Goal: Transaction & Acquisition: Purchase product/service

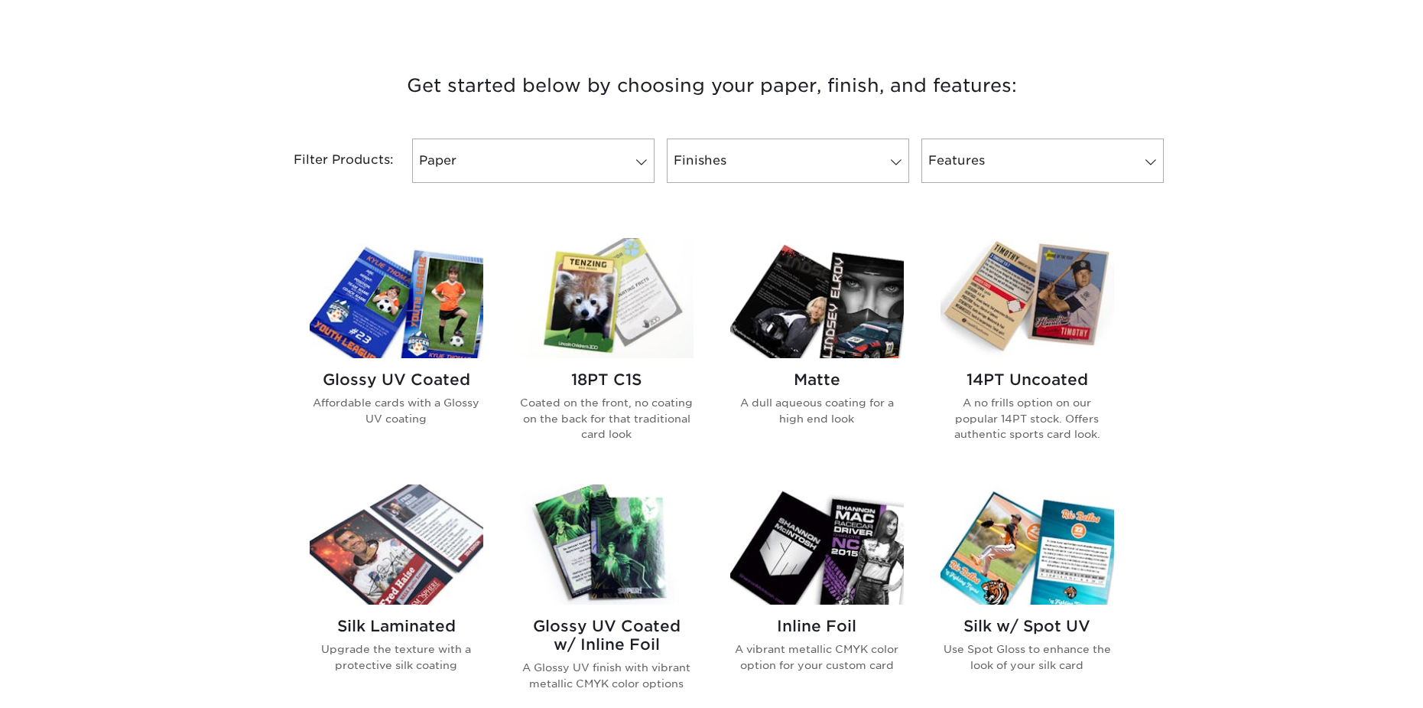
scroll to position [765, 0]
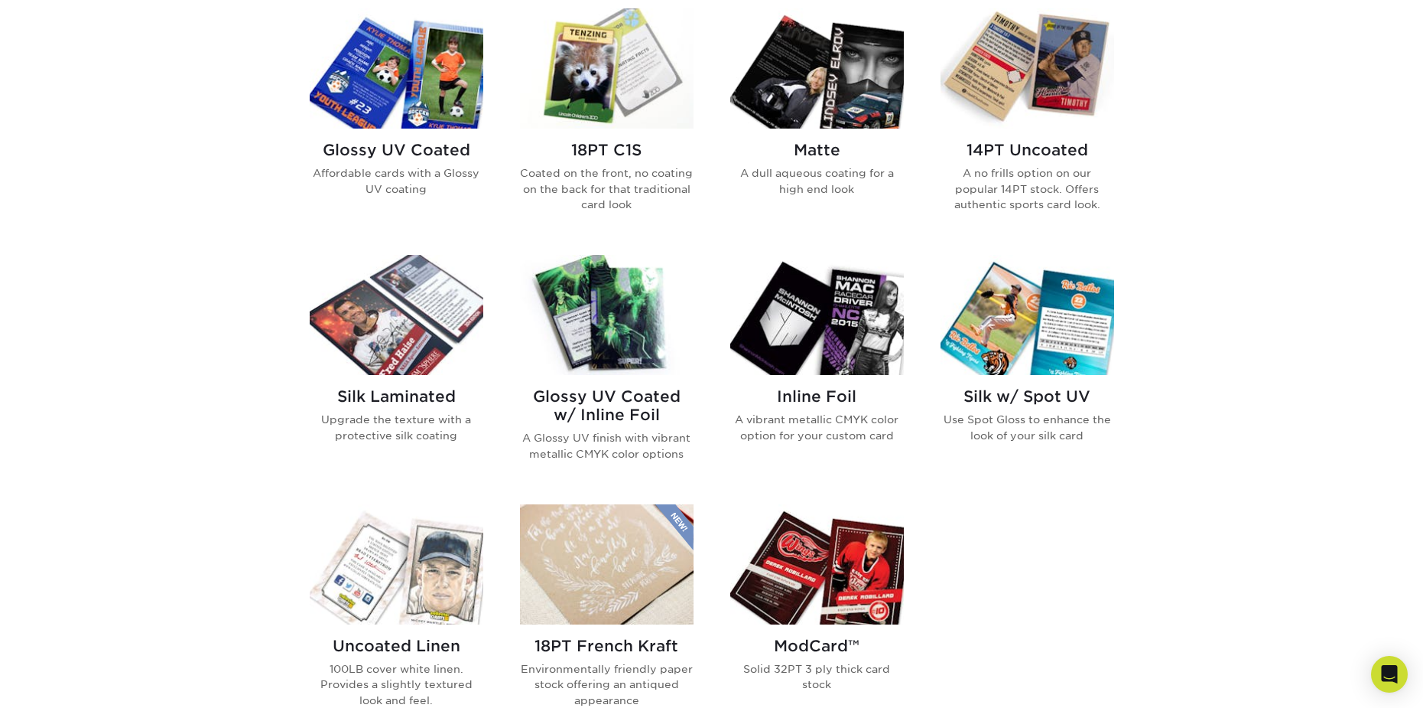
click at [1021, 151] on h2 "14PT Uncoated" at bounding box center [1028, 150] width 174 height 18
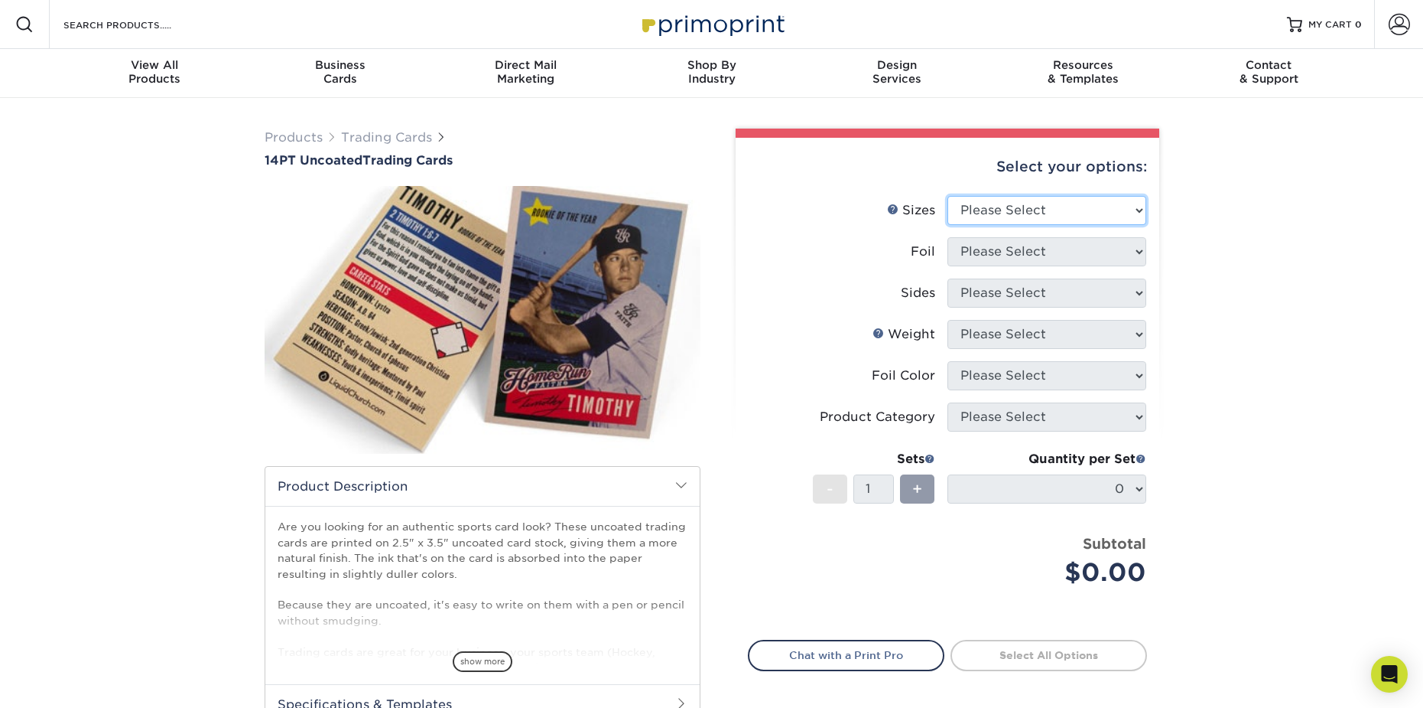
click at [999, 204] on select "Please Select 2.5" x 3.5"" at bounding box center [1047, 210] width 199 height 29
select select "2.50x3.50"
click at [948, 196] on select "Please Select 2.5" x 3.5"" at bounding box center [1047, 210] width 199 height 29
click at [996, 249] on select "Please Select Yes No" at bounding box center [1047, 251] width 199 height 29
select select "0"
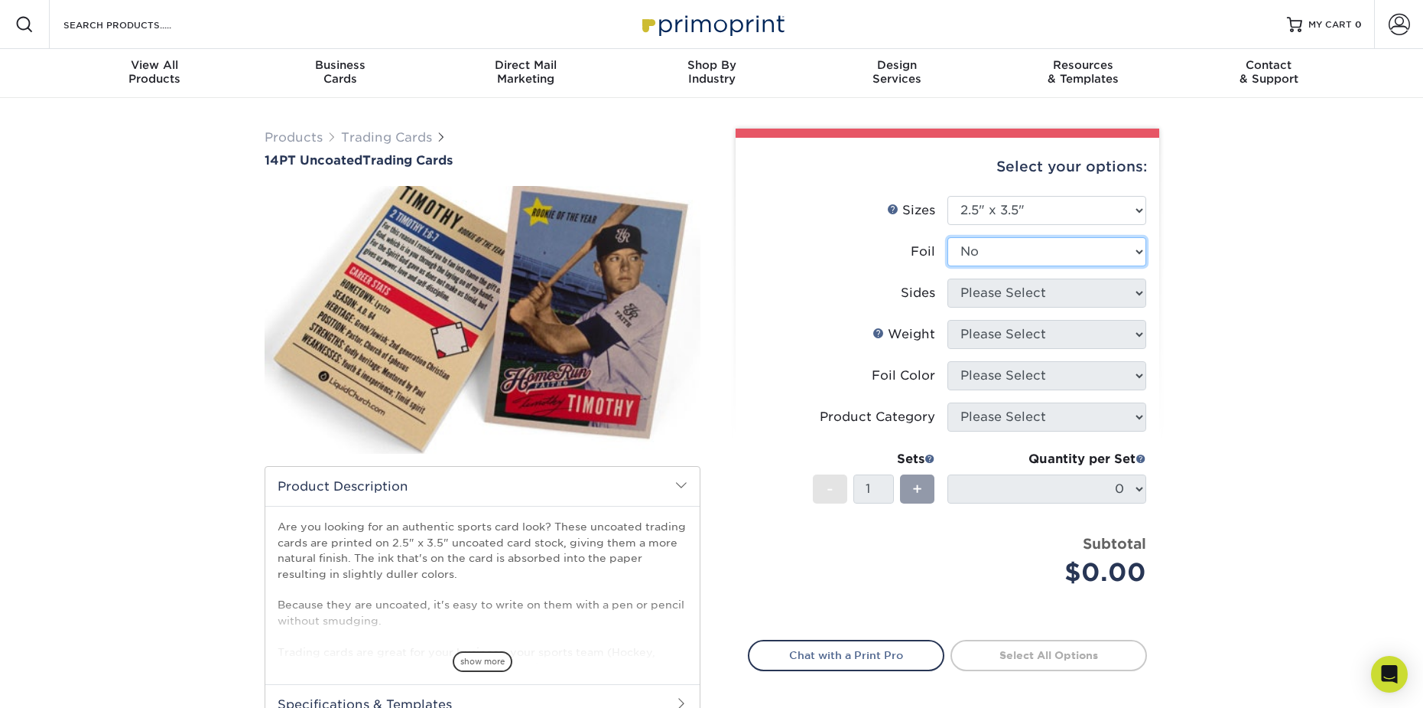
click at [948, 237] on select "Please Select Yes No" at bounding box center [1047, 251] width 199 height 29
click at [978, 298] on select "Please Select Print Both Sides Print Front Only" at bounding box center [1047, 292] width 199 height 29
select select "13abbda7-1d64-4f25-8bb2-c179b224825d"
click at [948, 278] on select "Please Select Print Both Sides Print Front Only" at bounding box center [1047, 292] width 199 height 29
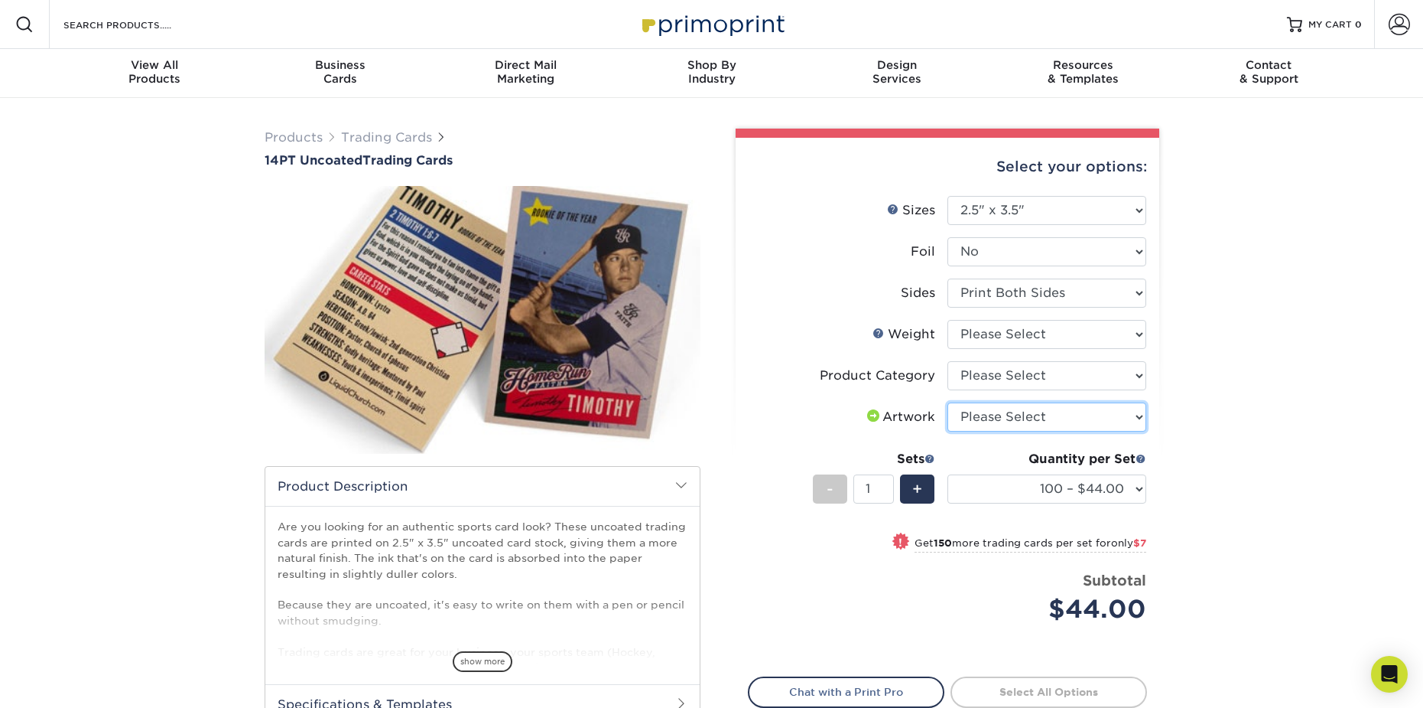
click at [988, 425] on select "Please Select I will upload files I need a design - $100" at bounding box center [1047, 416] width 199 height 29
select select "upload"
click at [948, 402] on select "Please Select I will upload files I need a design - $100" at bounding box center [1047, 416] width 199 height 29
click at [1082, 501] on select "100 – $44.00 250 – $51.00 500 – $54.00 1000 – $78.00 2500 – $148.00 5000 – $198…" at bounding box center [1047, 488] width 199 height 29
click at [1080, 498] on select "100 – $44.00 250 – $51.00 500 – $54.00 1000 – $78.00 2500 – $148.00 5000 – $198…" at bounding box center [1047, 488] width 199 height 29
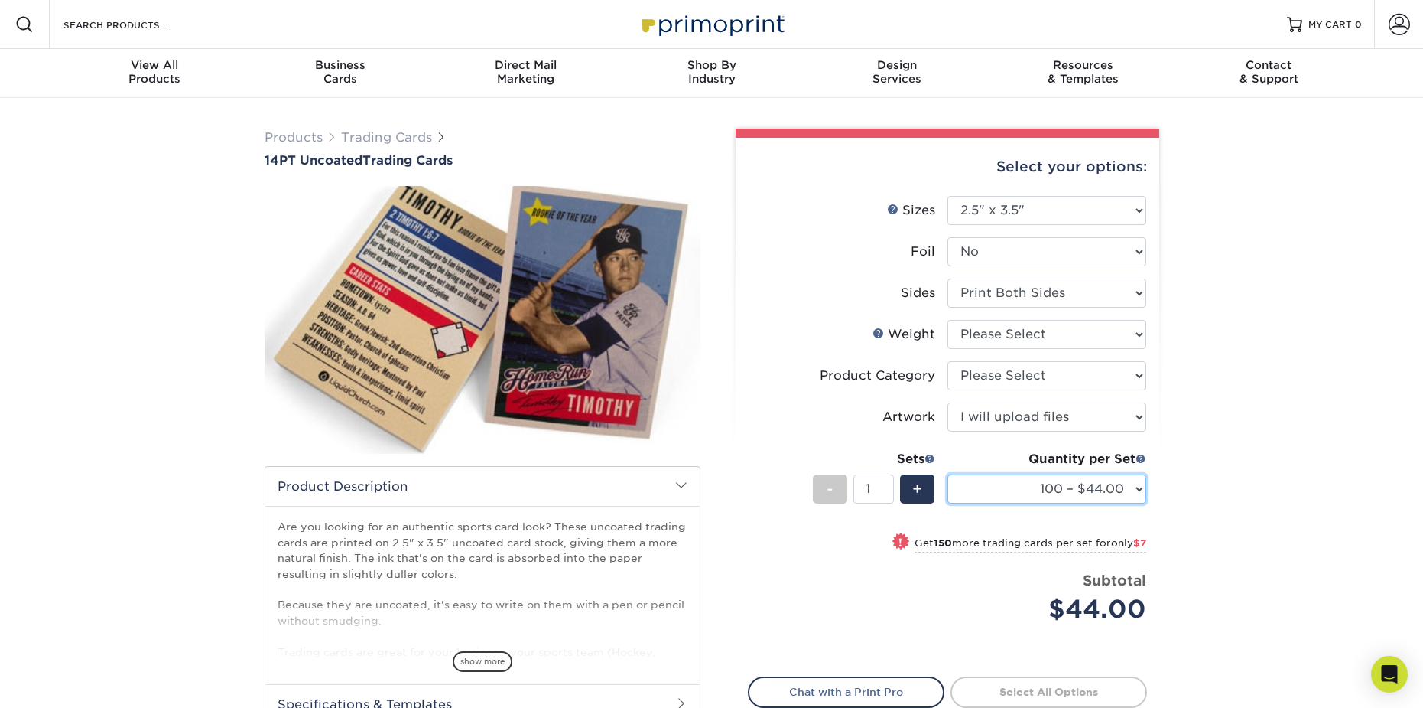
scroll to position [153, 0]
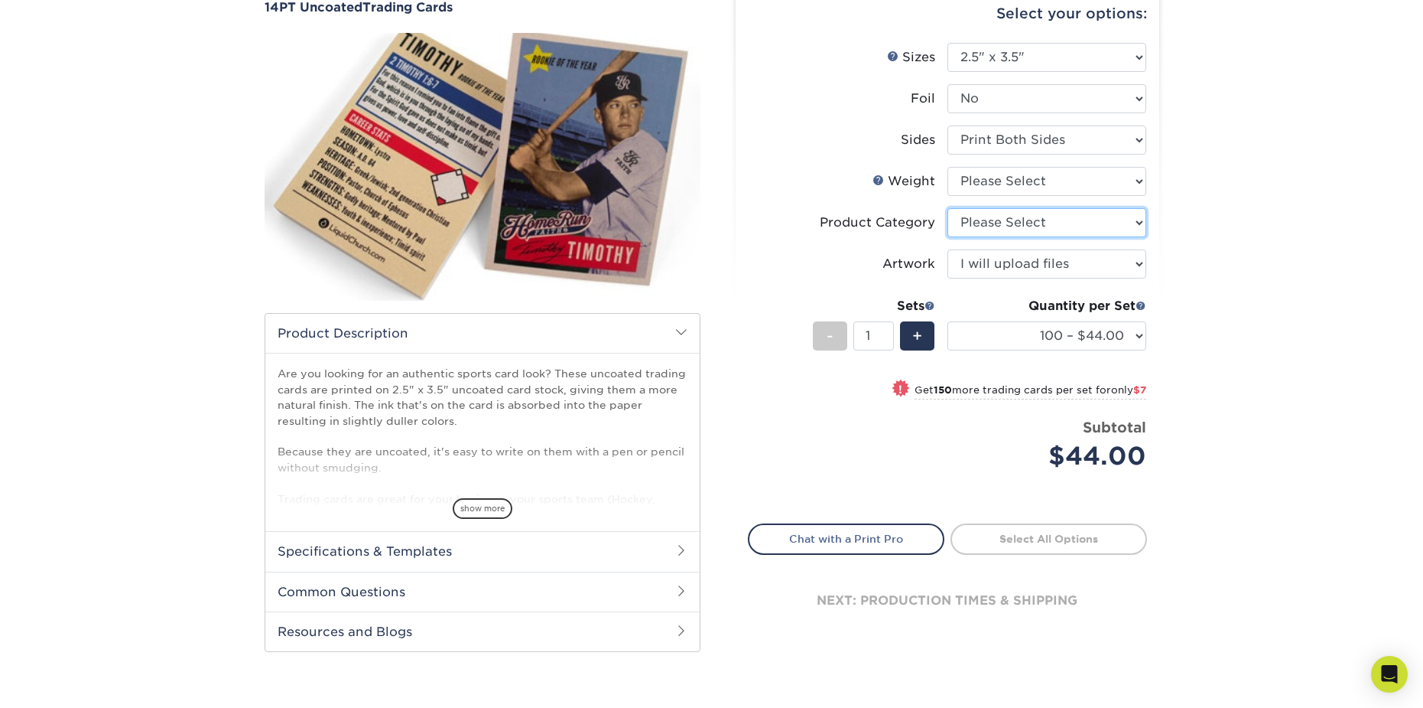
click at [1042, 226] on select "Please Select Trading Cards" at bounding box center [1047, 222] width 199 height 29
select select "c2f9bce9-36c2-409d-b101-c29d9d031e18"
click at [948, 208] on select "Please Select Trading Cards" at bounding box center [1047, 222] width 199 height 29
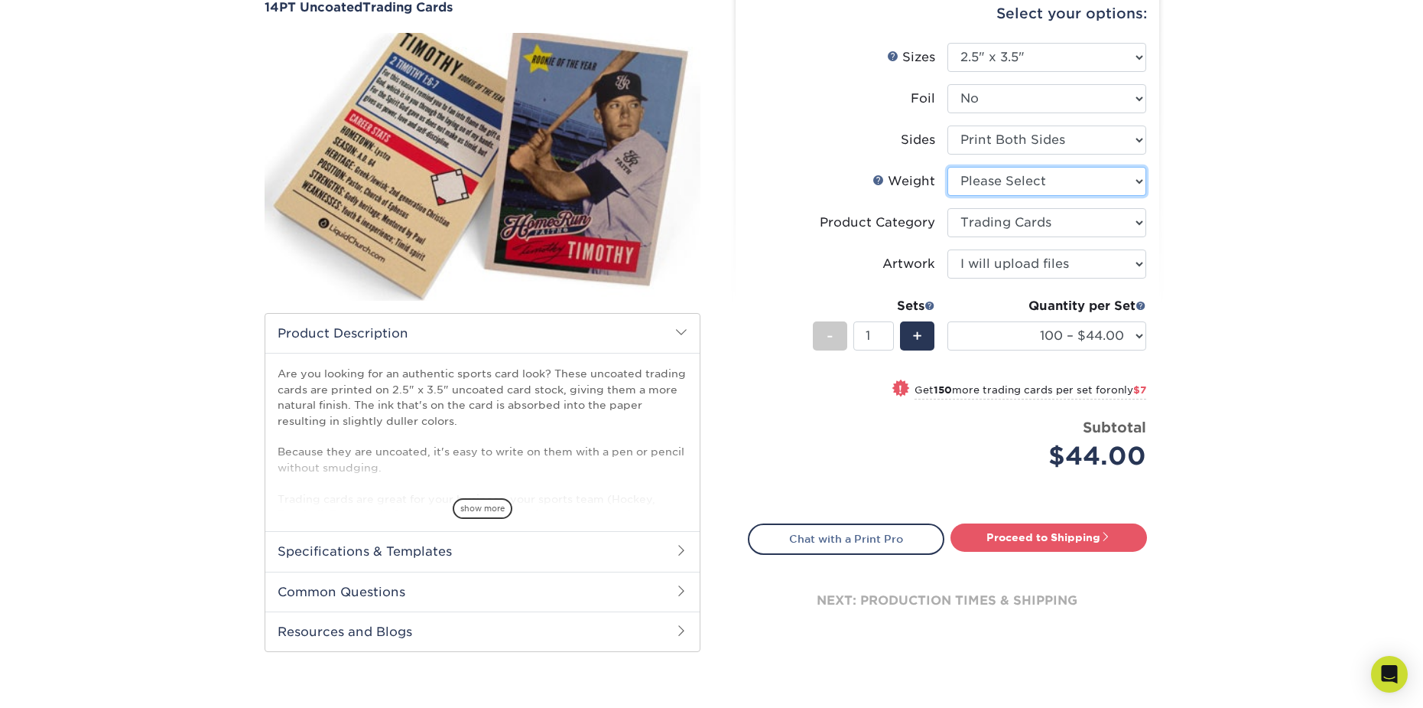
click at [1043, 169] on select "Please Select 14PT Uncoated" at bounding box center [1047, 181] width 199 height 29
select select "14PT Uncoated"
click at [948, 167] on select "Please Select 14PT Uncoated" at bounding box center [1047, 181] width 199 height 29
select select "-1"
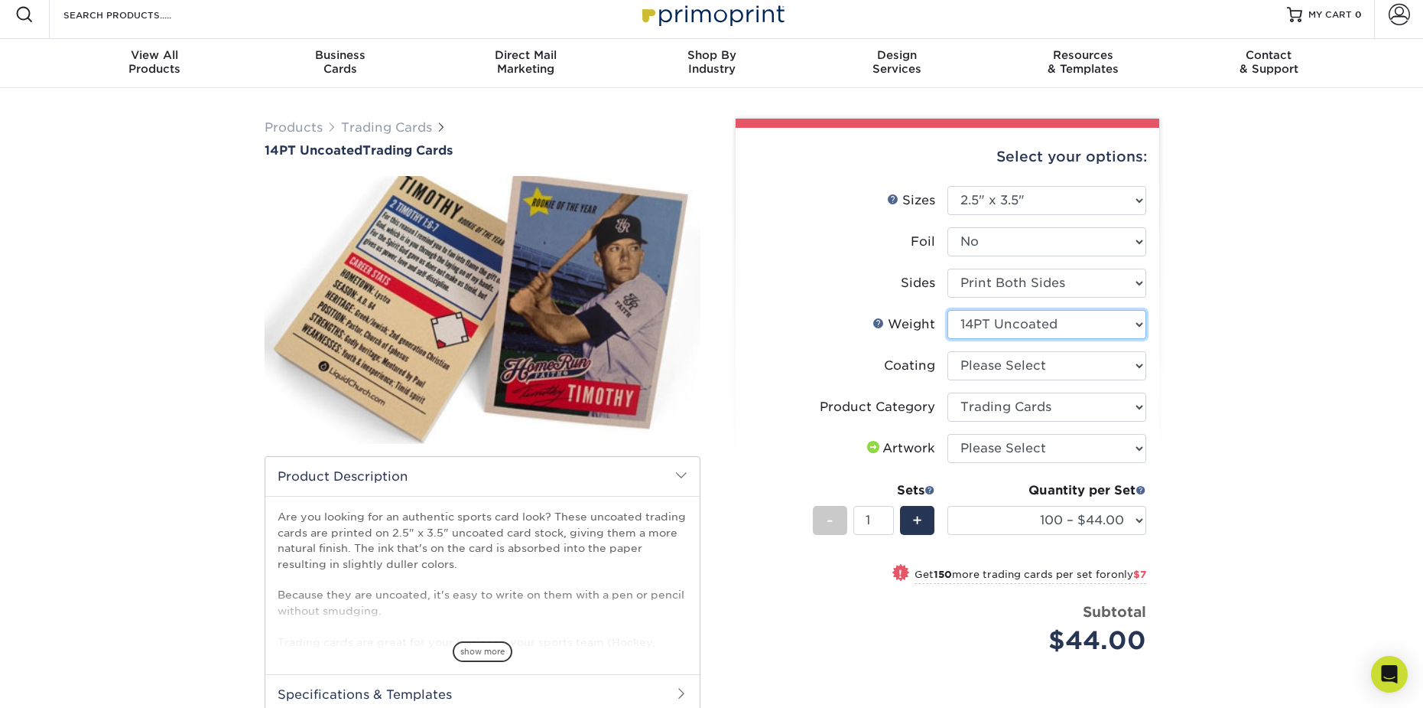
scroll to position [0, 0]
